Goal: Task Accomplishment & Management: Manage account settings

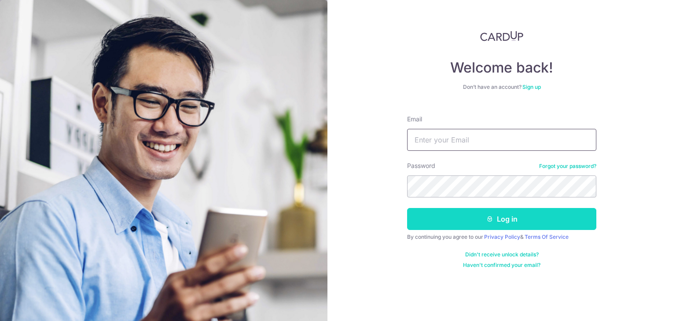
type input "[EMAIL_ADDRESS][DOMAIN_NAME]"
click at [455, 222] on button "Log in" at bounding box center [501, 219] width 189 height 22
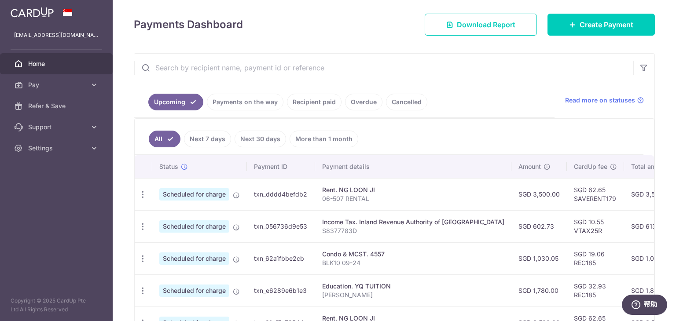
scroll to position [132, 0]
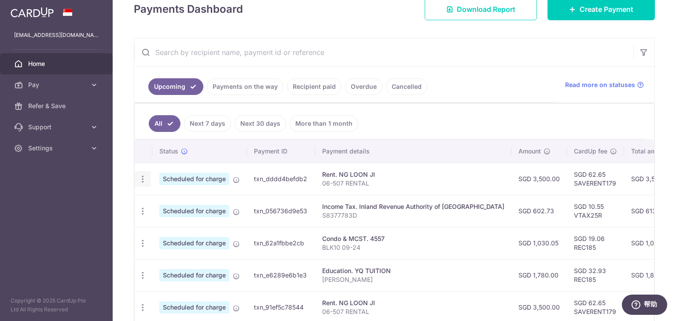
click at [144, 179] on icon "button" at bounding box center [142, 179] width 9 height 9
click at [183, 201] on span "Update payment" at bounding box center [190, 203] width 60 height 11
radio input "true"
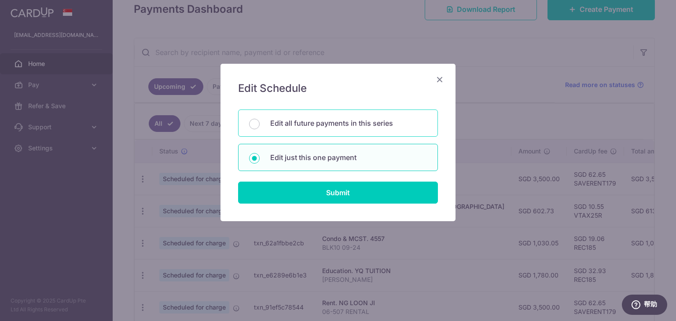
click at [301, 128] on p "Edit all future payments in this series" at bounding box center [348, 123] width 157 height 11
click at [260, 128] on input "Edit all future payments in this series" at bounding box center [254, 124] width 11 height 11
radio input "true"
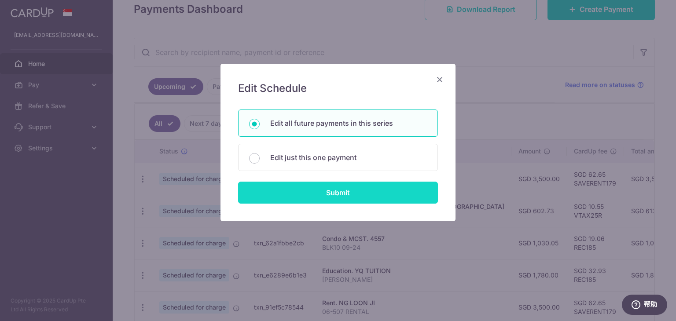
click at [314, 190] on input "Submit" at bounding box center [338, 193] width 200 height 22
radio input "true"
type input "3,500.00"
type input "06-507 RENTAL"
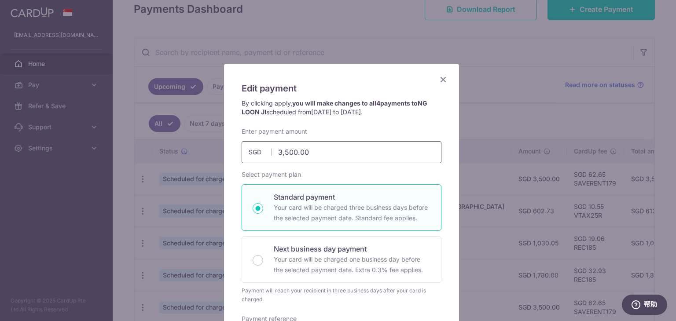
drag, startPoint x: 280, startPoint y: 151, endPoint x: 286, endPoint y: 151, distance: 6.6
click at [286, 151] on input "3,500.00" at bounding box center [342, 152] width 200 height 22
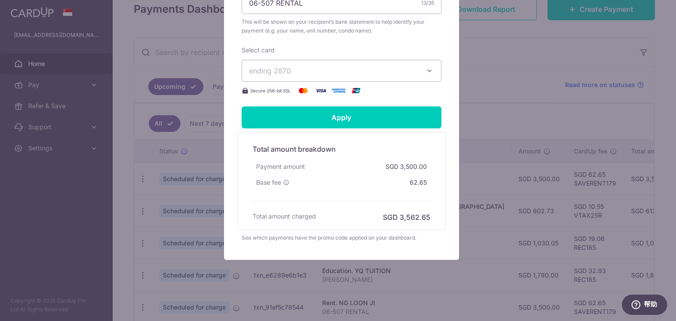
scroll to position [338, 0]
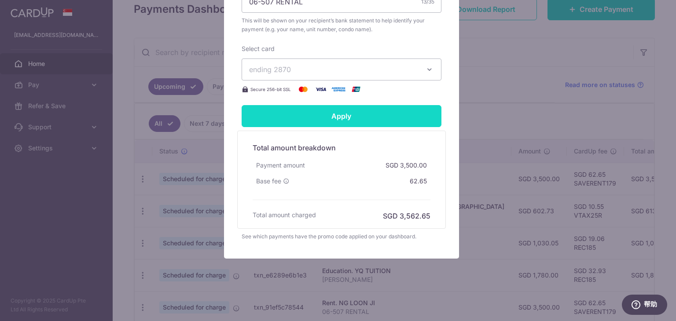
type input "3,000.00"
click at [334, 118] on input "Apply" at bounding box center [342, 116] width 200 height 22
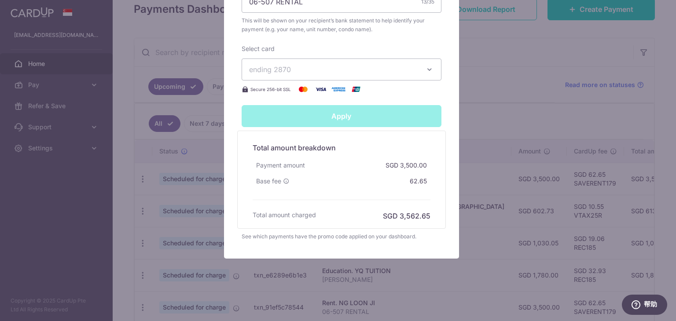
type input "Successfully Applied"
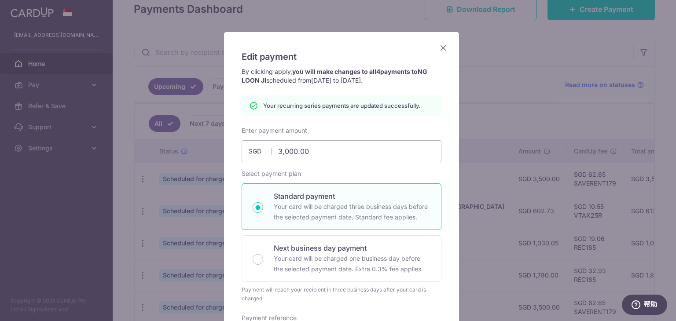
scroll to position [0, 0]
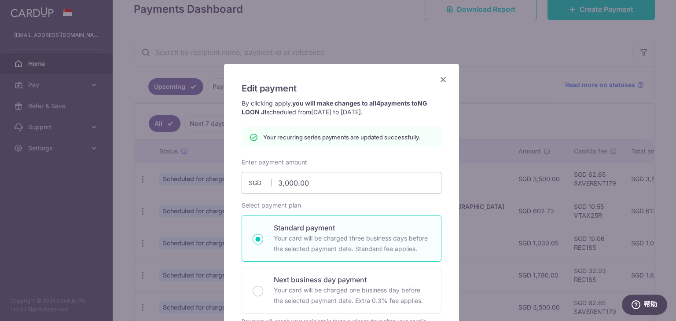
click at [438, 80] on icon "Close" at bounding box center [443, 79] width 11 height 11
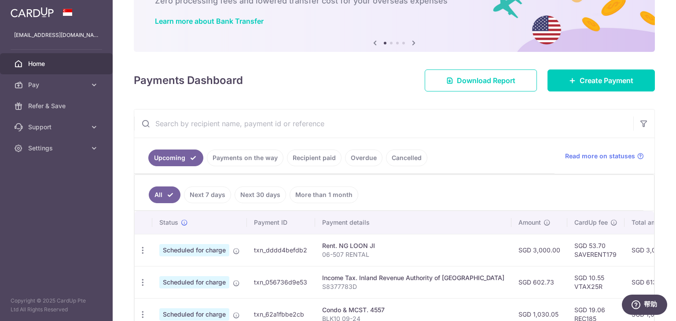
scroll to position [132, 0]
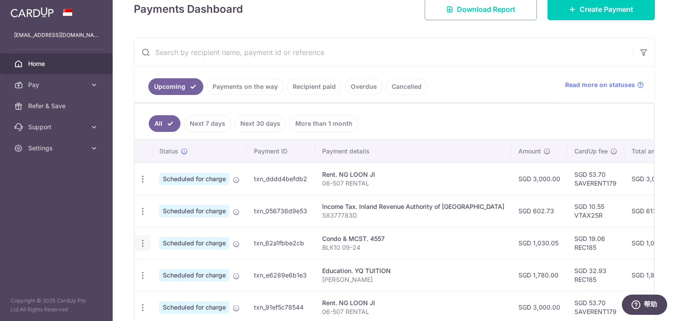
click at [140, 242] on icon "button" at bounding box center [142, 243] width 9 height 9
click at [173, 269] on span "Update payment" at bounding box center [190, 267] width 60 height 11
radio input "true"
type input "1,030.05"
type input "28/10/2025"
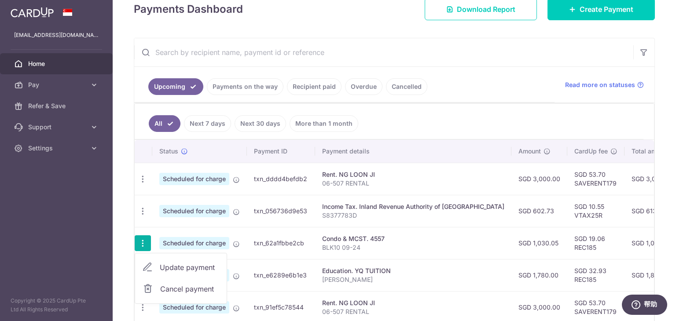
type input "BLK10 09-24"
type input "REC185"
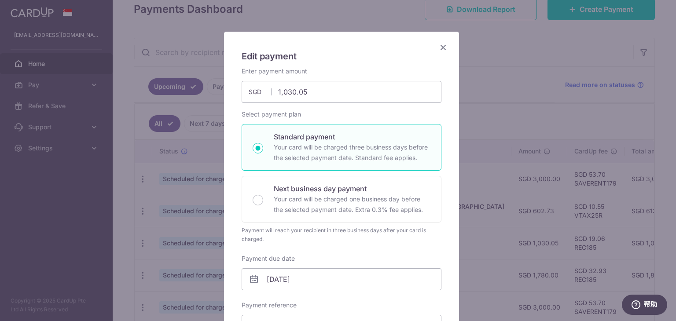
scroll to position [0, 0]
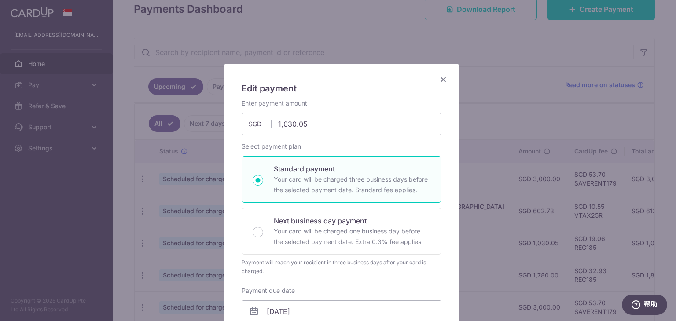
click at [438, 78] on icon "Close" at bounding box center [443, 79] width 11 height 11
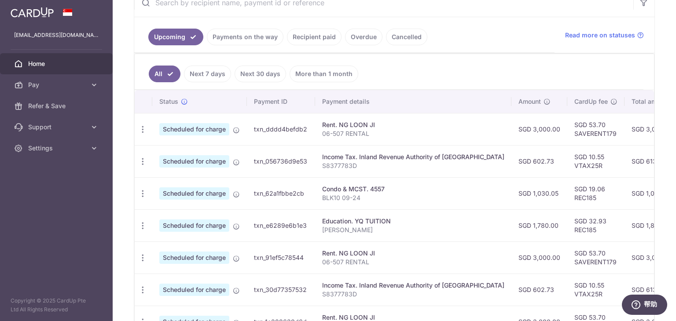
scroll to position [220, 0]
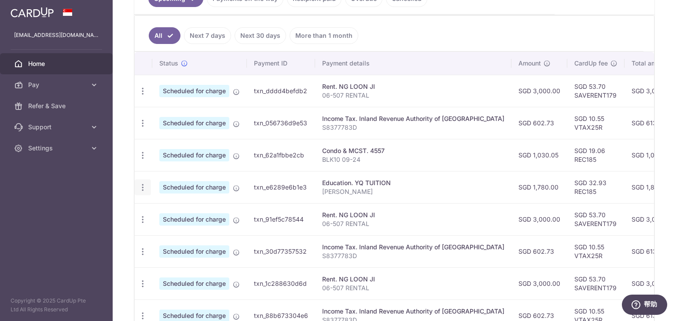
click at [139, 188] on icon "button" at bounding box center [142, 187] width 9 height 9
click at [170, 233] on span "Cancel payment" at bounding box center [189, 233] width 59 height 11
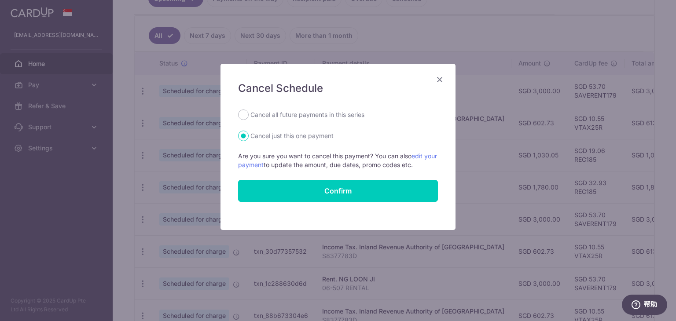
click at [308, 115] on label "Cancel all future payments in this series" at bounding box center [307, 115] width 114 height 11
click at [249, 115] on input "Cancel all future payments in this series" at bounding box center [243, 115] width 11 height 11
radio input "true"
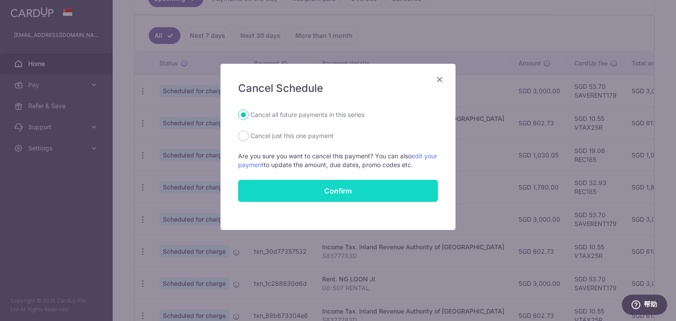
click at [323, 192] on button "Confirm" at bounding box center [338, 191] width 200 height 22
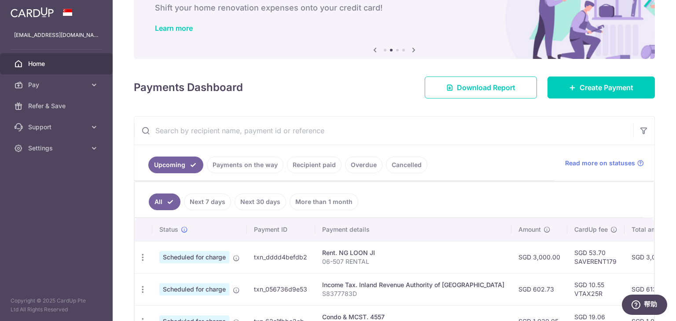
scroll to position [32, 0]
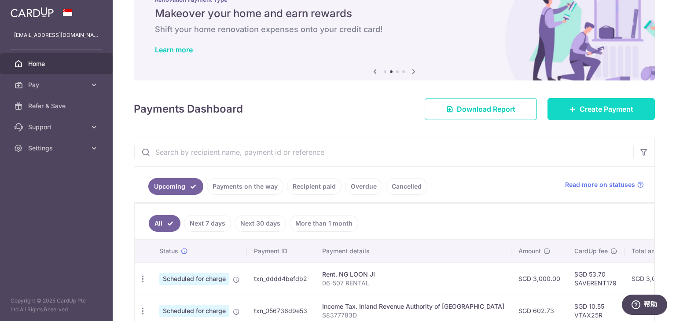
click at [580, 110] on span "Create Payment" at bounding box center [607, 109] width 54 height 11
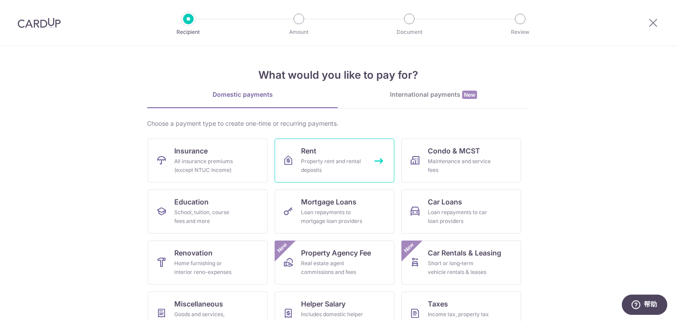
click at [330, 163] on div "Property rent and rental deposits" at bounding box center [332, 166] width 63 height 18
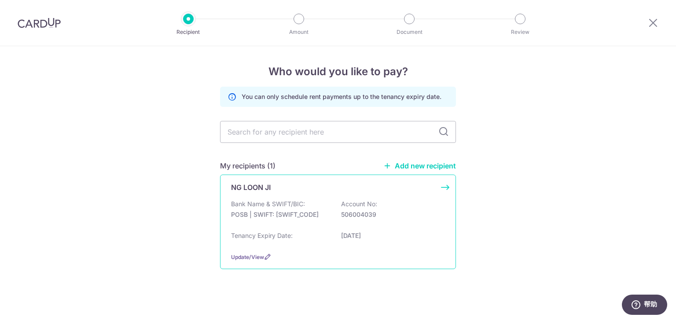
click at [290, 210] on p "POSB | SWIFT: [SWIFT_CODE]" at bounding box center [280, 214] width 99 height 9
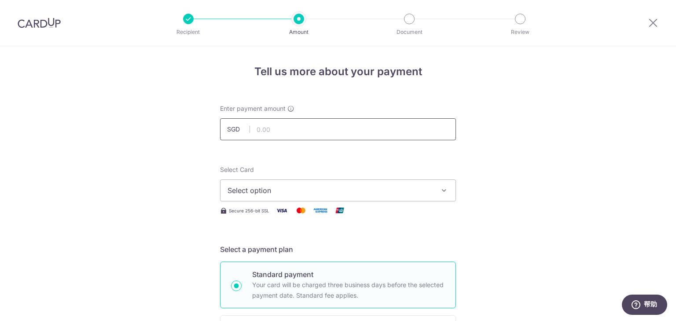
click at [293, 135] on input "text" at bounding box center [338, 129] width 236 height 22
type input "500.00"
click at [334, 187] on span "Select option" at bounding box center [329, 190] width 205 height 11
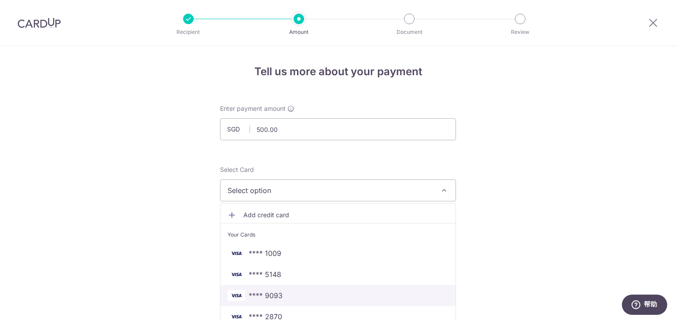
click at [282, 300] on span "**** 9093" at bounding box center [337, 295] width 221 height 11
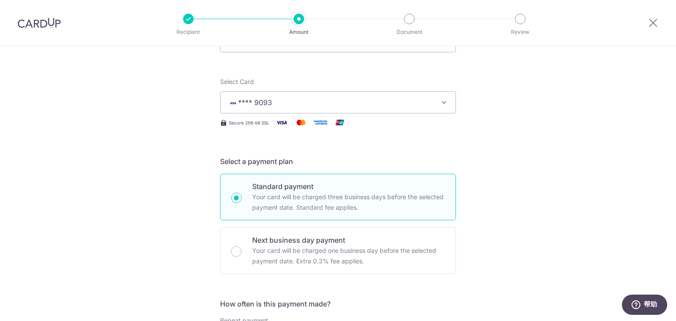
scroll to position [220, 0]
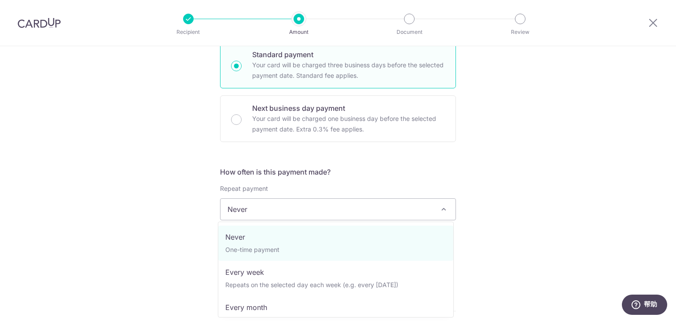
click at [287, 213] on span "Never" at bounding box center [337, 209] width 235 height 21
select select "3"
type input "[DATE]"
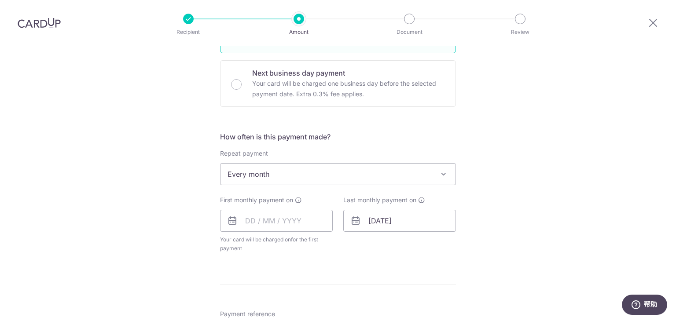
scroll to position [308, 0]
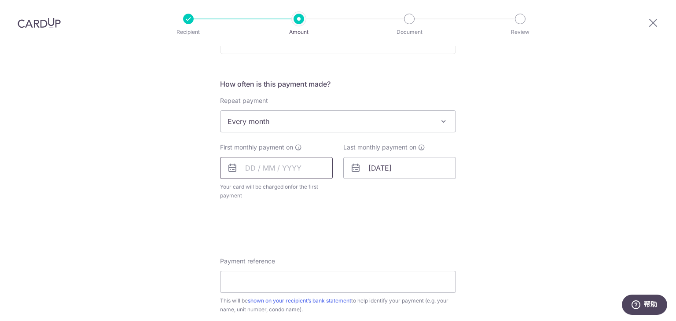
click at [249, 168] on input "text" at bounding box center [276, 168] width 113 height 22
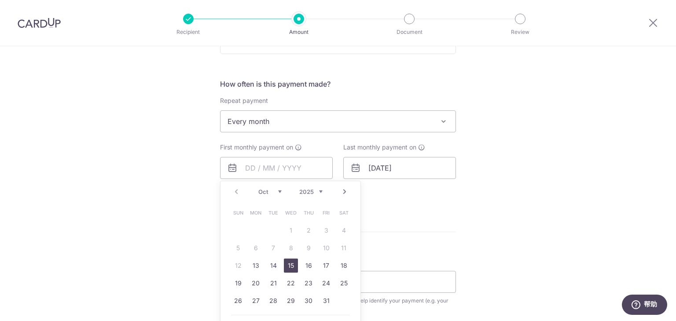
click at [289, 264] on link "15" at bounding box center [291, 266] width 14 height 14
type input "[DATE]"
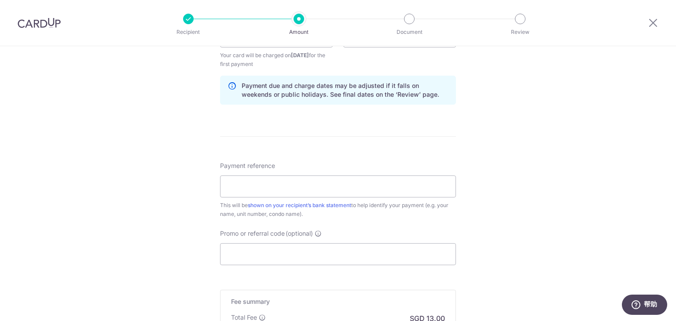
scroll to position [440, 0]
click at [323, 183] on input "Payment reference" at bounding box center [338, 186] width 236 height 22
type input "06-507 RENTAL"
click at [266, 256] on input "Promo or referral code (optional)" at bounding box center [338, 254] width 236 height 22
click at [264, 252] on input "Promo or referral code (optional)" at bounding box center [338, 254] width 236 height 22
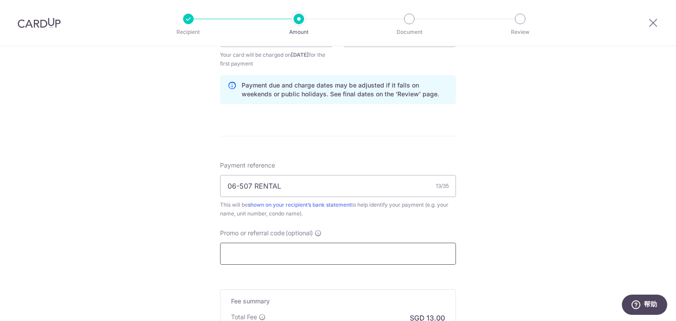
paste input "SAVERENT179"
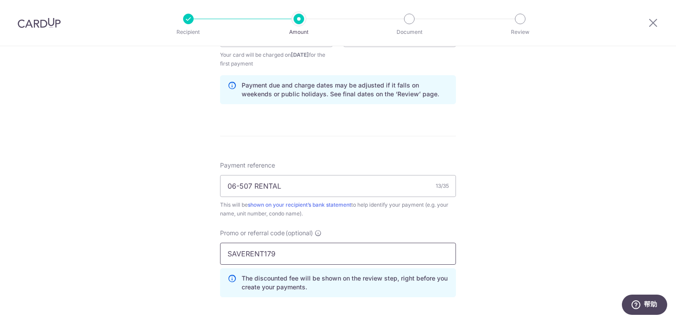
type input "SAVERENT179"
click at [558, 205] on div "Tell us more about your payment Enter payment amount SGD 500.00 500.00 Select C…" at bounding box center [338, 46] width 676 height 881
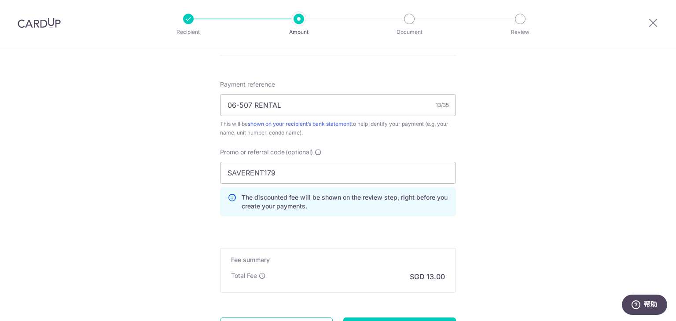
scroll to position [604, 0]
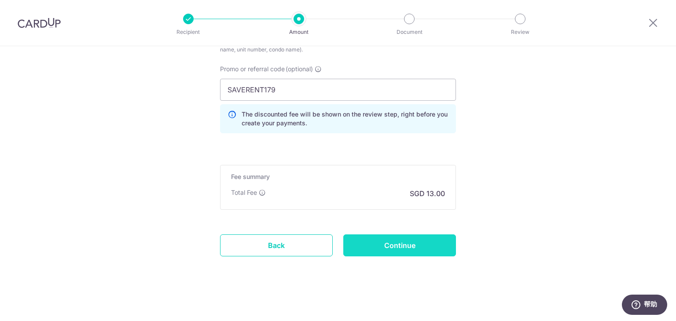
click at [403, 242] on input "Continue" at bounding box center [399, 246] width 113 height 22
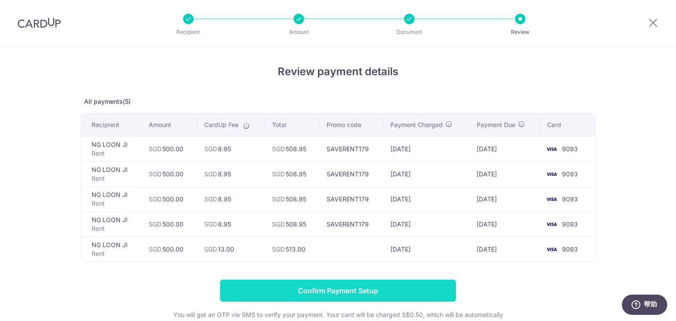
click at [336, 297] on input "Confirm Payment Setup" at bounding box center [338, 291] width 236 height 22
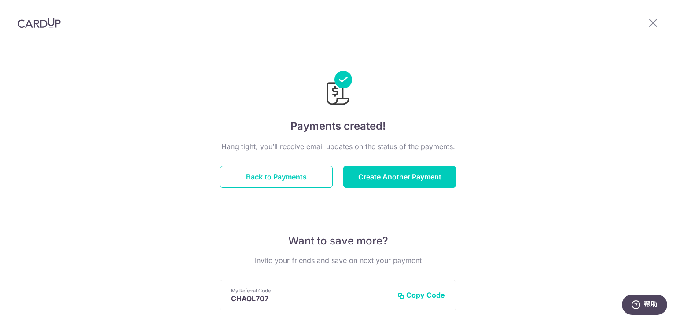
click at [659, 171] on div "Payments created! Hang tight, you’ll receive email updates on the status of the…" at bounding box center [338, 281] width 676 height 470
drag, startPoint x: 266, startPoint y: 178, endPoint x: 264, endPoint y: 182, distance: 4.5
click at [265, 178] on button "Back to Payments" at bounding box center [276, 177] width 113 height 22
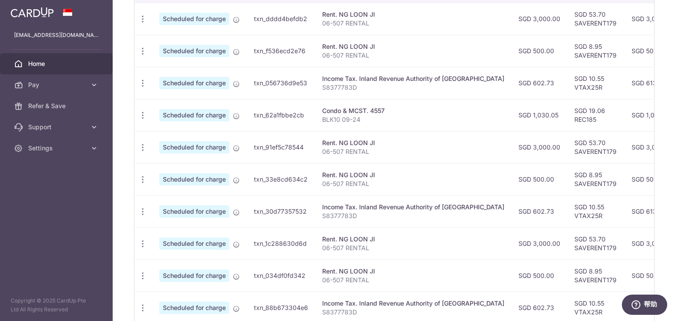
scroll to position [185, 0]
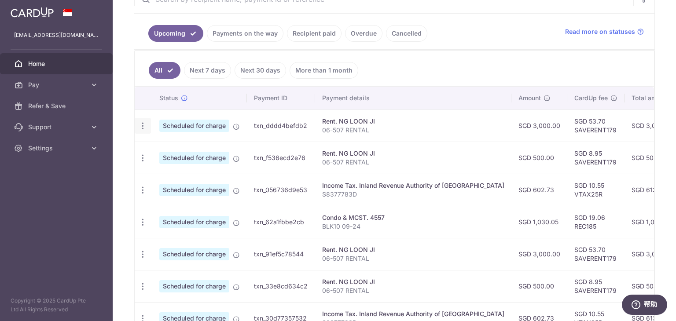
click at [139, 124] on icon "button" at bounding box center [142, 125] width 9 height 9
click at [171, 150] on span "Update payment" at bounding box center [190, 150] width 60 height 11
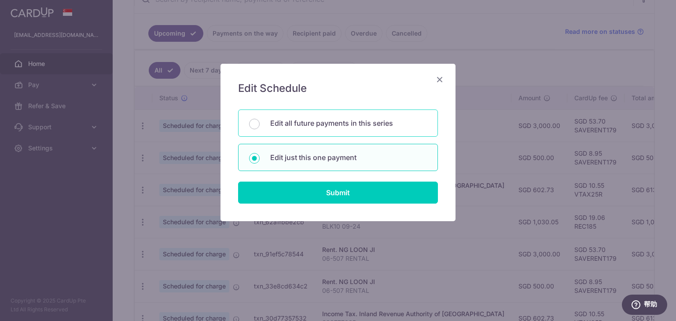
click at [361, 129] on div "Edit all future payments in this series" at bounding box center [338, 123] width 200 height 27
radio input "true"
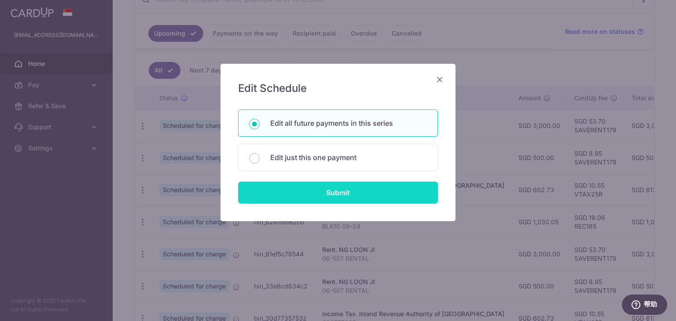
click at [348, 186] on input "Submit" at bounding box center [338, 193] width 200 height 22
radio input "true"
type input "3,000.00"
type input "06-507 RENTAL"
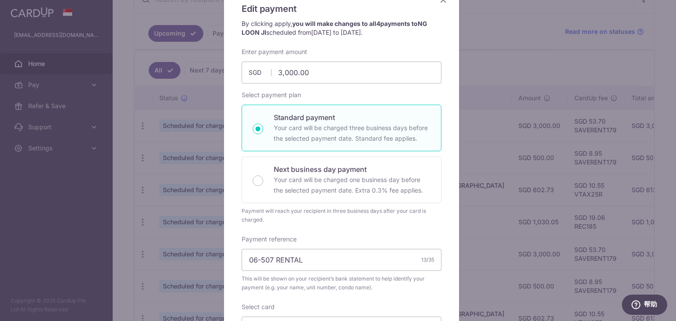
scroll to position [74, 0]
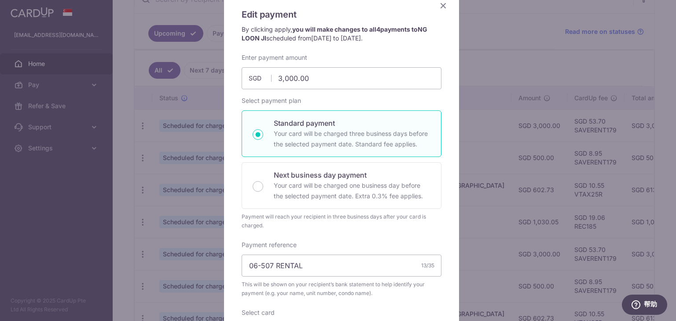
click at [438, 6] on icon "Close" at bounding box center [443, 5] width 11 height 11
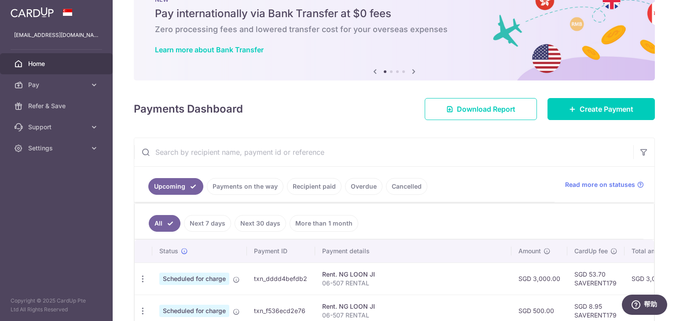
scroll to position [0, 0]
